Goal: Register for event/course

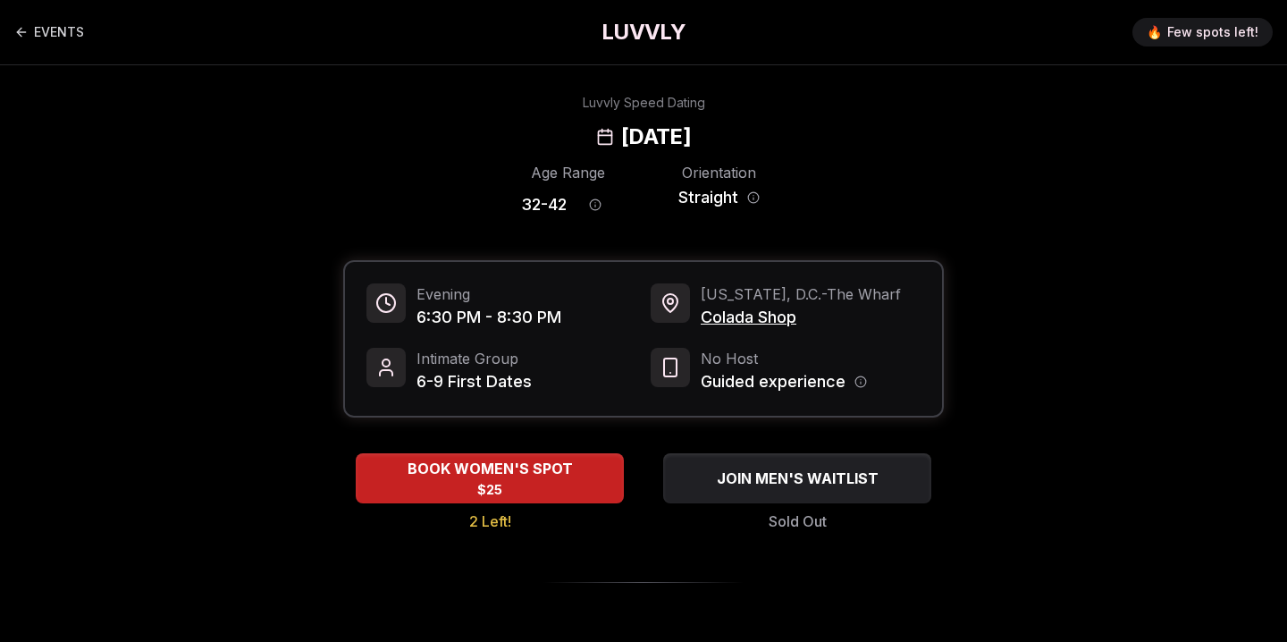
click at [848, 516] on div "JOIN MEN'S WAITLIST Sold Out" at bounding box center [797, 492] width 293 height 79
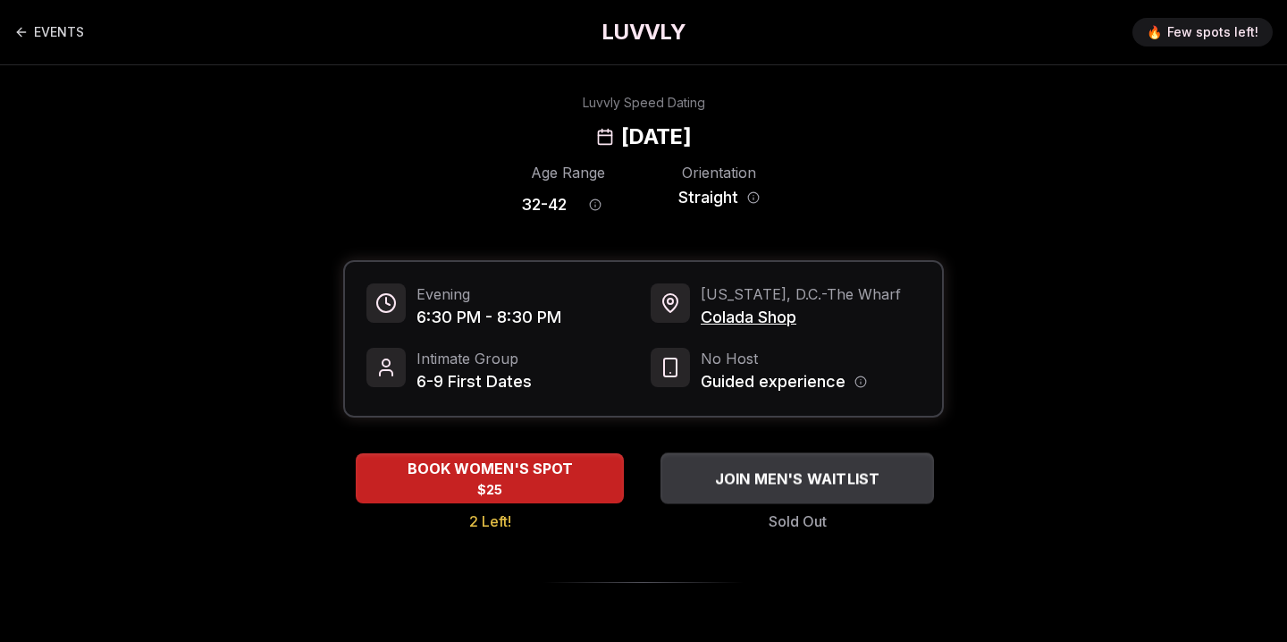
click at [847, 495] on button "JOIN MEN'S WAITLIST" at bounding box center [798, 477] width 274 height 51
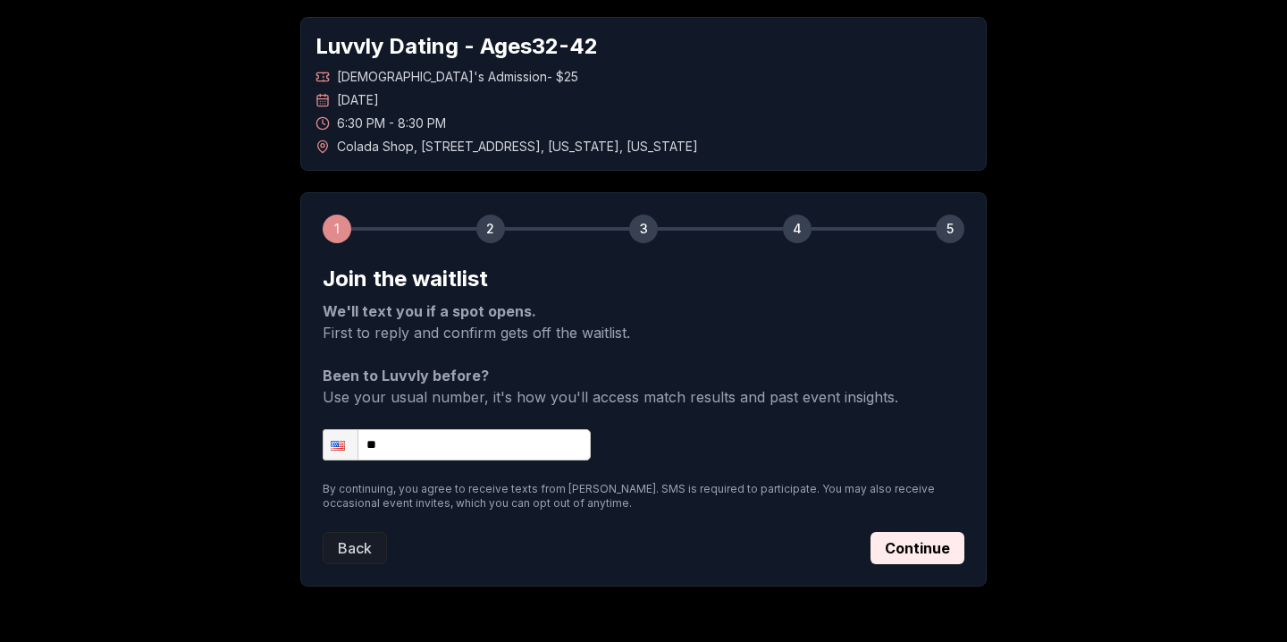
scroll to position [139, 0]
